Goal: Transaction & Acquisition: Purchase product/service

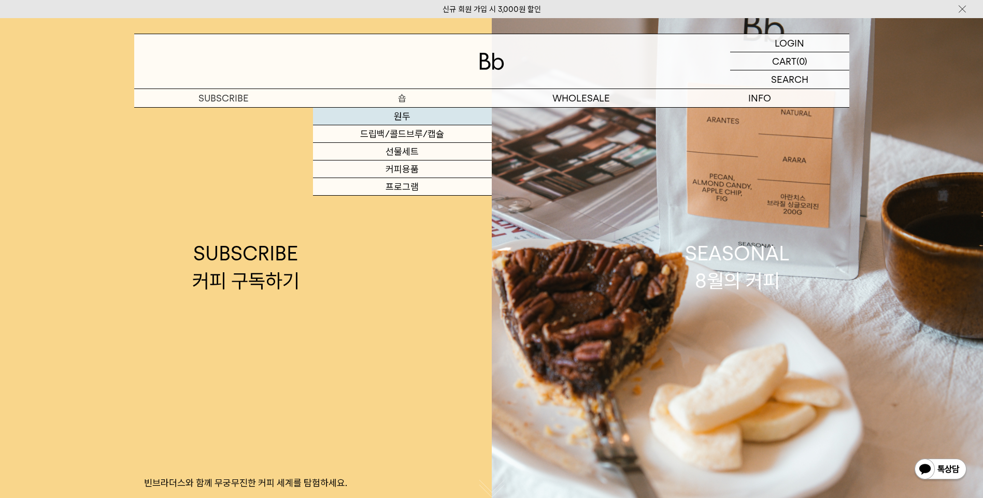
click at [420, 118] on link "원두" at bounding box center [402, 117] width 179 height 18
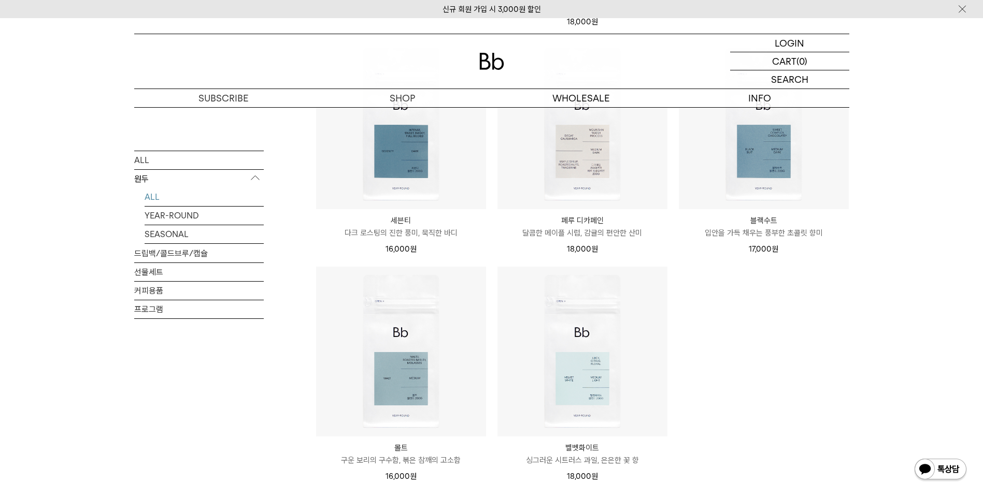
scroll to position [415, 0]
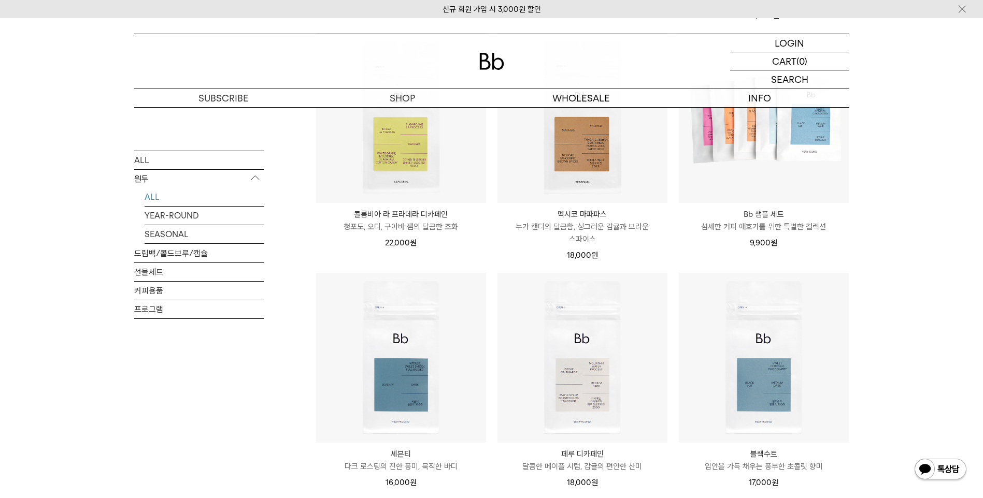
click at [392, 221] on p "청포도, 오디, 구아바 잼의 달콤한 조화" at bounding box center [401, 227] width 170 height 12
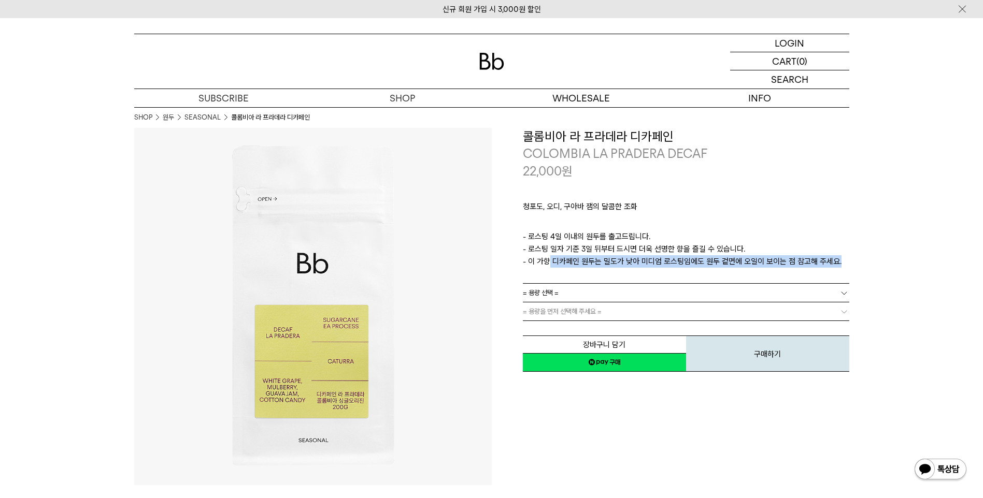
drag, startPoint x: 544, startPoint y: 260, endPoint x: 836, endPoint y: 264, distance: 292.8
click at [836, 264] on p "- 로스팅 4일 이내의 원두를 출고드립니다. - 로스팅 일자 기준 3일 뒤부터 드시면 더욱 선명한 향을 즐길 수 있습니다. - 이 가향 디카페…" at bounding box center [686, 249] width 326 height 37
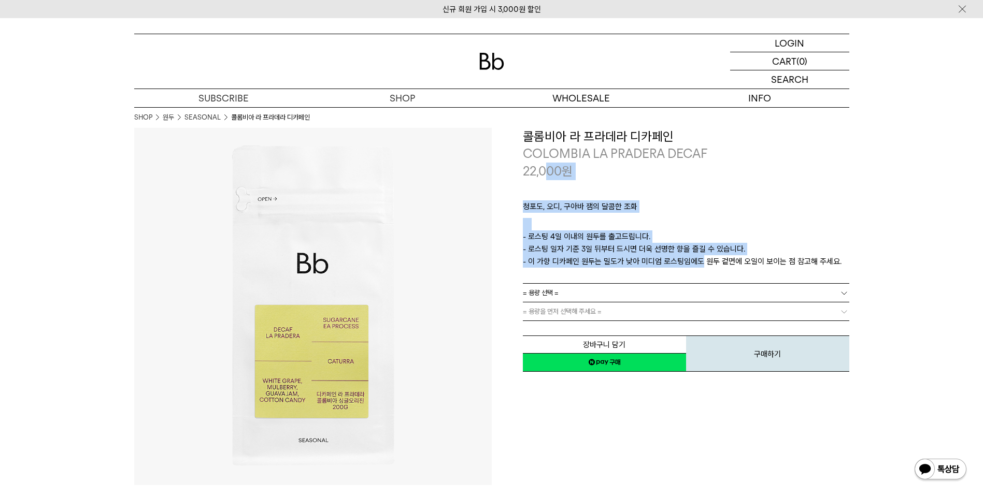
drag, startPoint x: 692, startPoint y: 260, endPoint x: 541, endPoint y: 172, distance: 174.4
click at [541, 172] on div "**********" at bounding box center [686, 251] width 326 height 246
drag, startPoint x: 541, startPoint y: 172, endPoint x: 577, endPoint y: 252, distance: 87.4
click at [577, 252] on p "- 로스팅 4일 이내의 원두를 출고드립니다. - 로스팅 일자 기준 3일 뒤부터 드시면 더욱 선명한 향을 즐길 수 있습니다. - 이 가향 디카페…" at bounding box center [686, 249] width 326 height 37
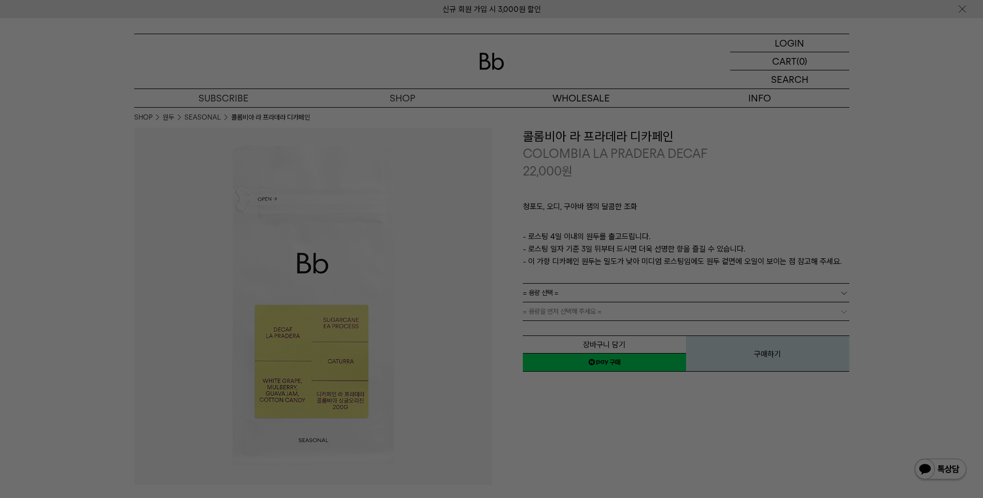
click at [567, 476] on div at bounding box center [491, 249] width 983 height 498
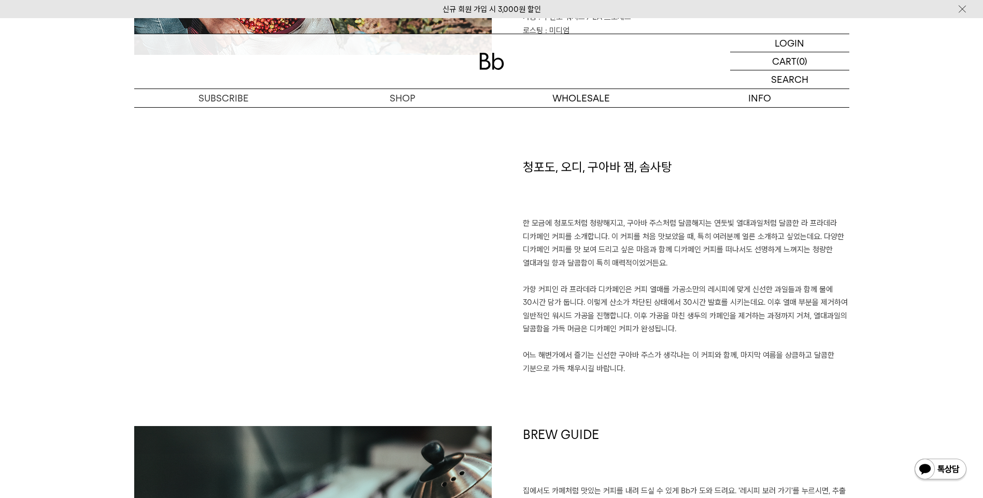
scroll to position [674, 0]
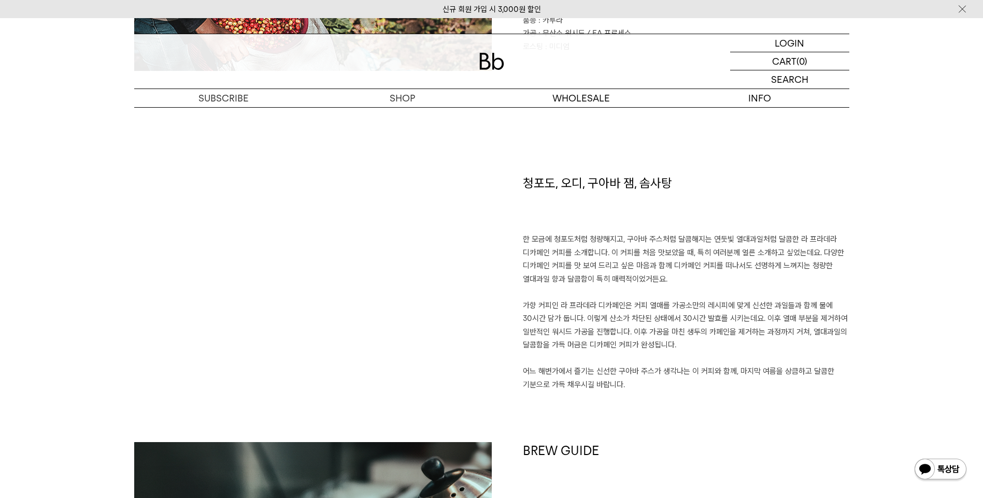
drag, startPoint x: 668, startPoint y: 236, endPoint x: 679, endPoint y: 274, distance: 39.2
click at [679, 274] on p "한 모금에 청포도처럼 청량해지고, 구아바 주스처럼 달콤해지는 연둣빛 열대과일처럼 달콤한 라 프라데라 디카페인 커피를 소개합니다. 이 커피를 처…" at bounding box center [686, 312] width 326 height 159
drag, startPoint x: 679, startPoint y: 274, endPoint x: 629, endPoint y: 317, distance: 65.4
click at [629, 317] on p "한 모금에 청포도처럼 청량해지고, 구아바 주스처럼 달콤해지는 연둣빛 열대과일처럼 달콤한 라 프라데라 디카페인 커피를 소개합니다. 이 커피를 처…" at bounding box center [686, 312] width 326 height 159
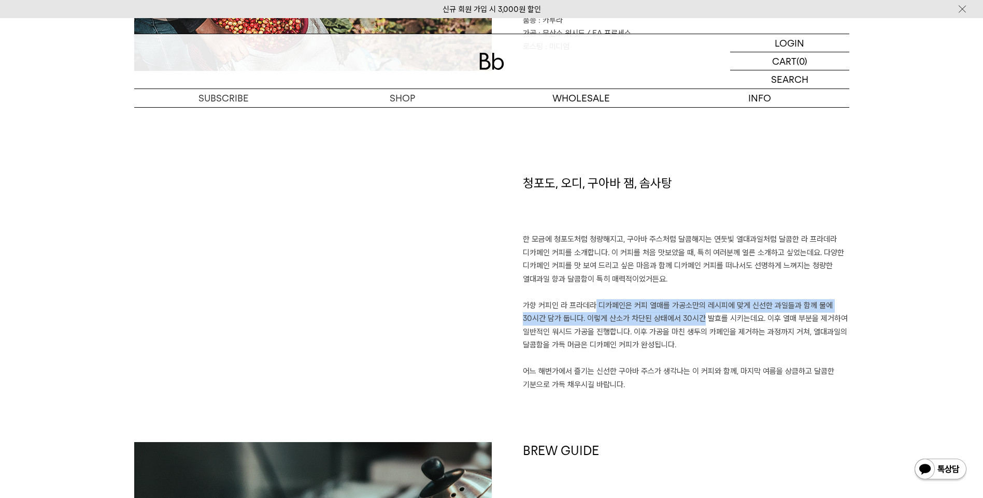
drag, startPoint x: 579, startPoint y: 304, endPoint x: 690, endPoint y: 315, distance: 111.4
click at [690, 315] on p "한 모금에 청포도처럼 청량해지고, 구아바 주스처럼 달콤해지는 연둣빛 열대과일처럼 달콤한 라 프라데라 디카페인 커피를 소개합니다. 이 커피를 처…" at bounding box center [686, 312] width 326 height 159
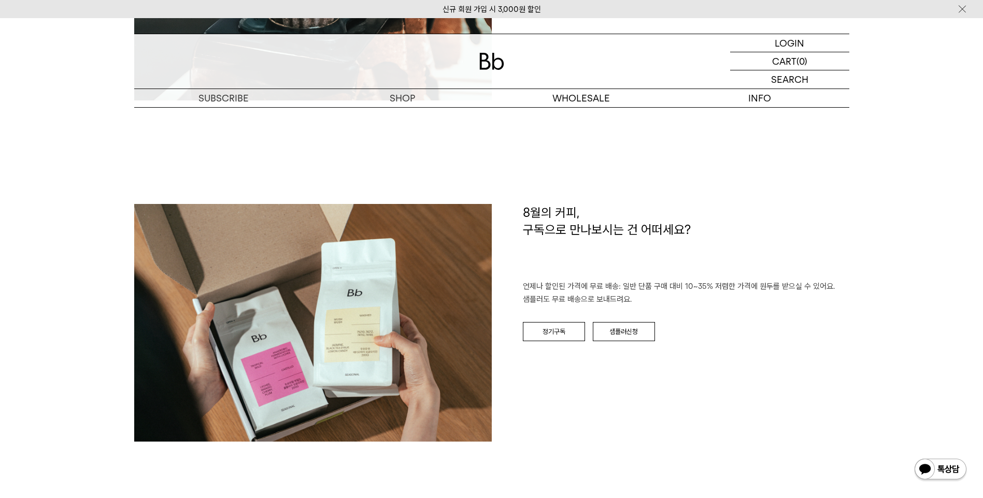
scroll to position [1451, 0]
